Goal: Find specific page/section: Find specific page/section

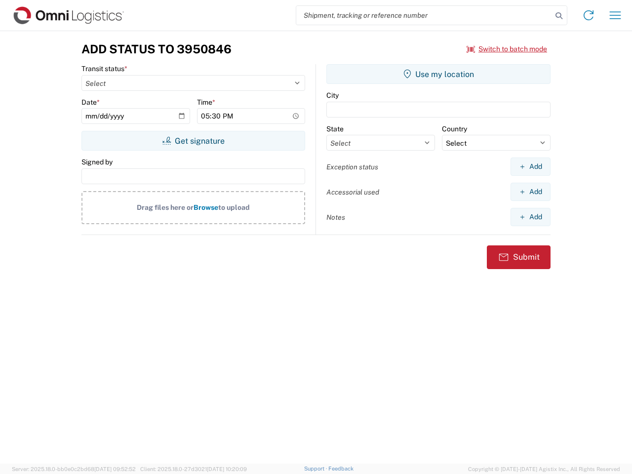
click at [424, 15] on input "search" at bounding box center [424, 15] width 256 height 19
click at [559, 16] on icon at bounding box center [559, 16] width 14 height 14
click at [588, 15] on icon at bounding box center [589, 15] width 16 height 16
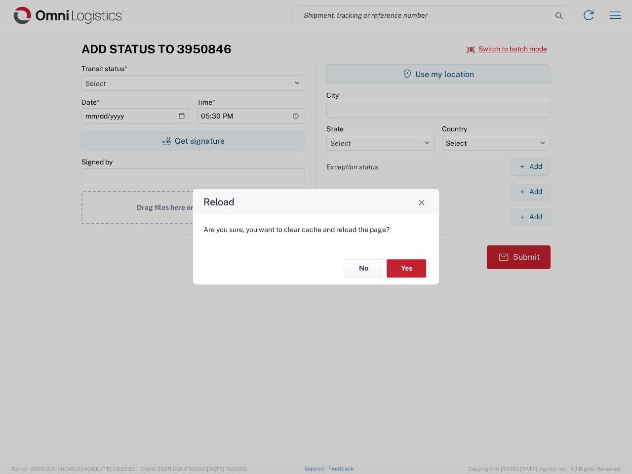
click at [615, 15] on div "Reload Are you sure, you want to clear cache and reload the page? No Yes" at bounding box center [316, 237] width 632 height 474
click at [507, 49] on div "Reload Are you sure, you want to clear cache and reload the page? No Yes" at bounding box center [316, 237] width 632 height 474
click at [193, 141] on div "Reload Are you sure, you want to clear cache and reload the page? No Yes" at bounding box center [316, 237] width 632 height 474
click at [438, 74] on div "Reload Are you sure, you want to clear cache and reload the page? No Yes" at bounding box center [316, 237] width 632 height 474
click at [530, 166] on div "Reload Are you sure, you want to clear cache and reload the page? No Yes" at bounding box center [316, 237] width 632 height 474
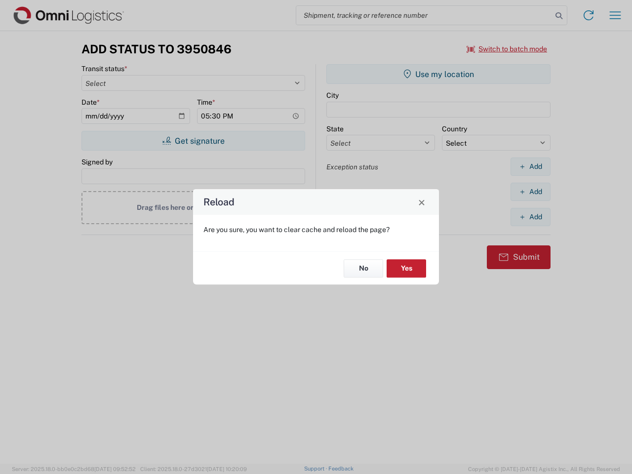
click at [530, 192] on div "Reload Are you sure, you want to clear cache and reload the page? No Yes" at bounding box center [316, 237] width 632 height 474
click at [530, 217] on div "Reload Are you sure, you want to clear cache and reload the page? No Yes" at bounding box center [316, 237] width 632 height 474
